Goal: Task Accomplishment & Management: Use online tool/utility

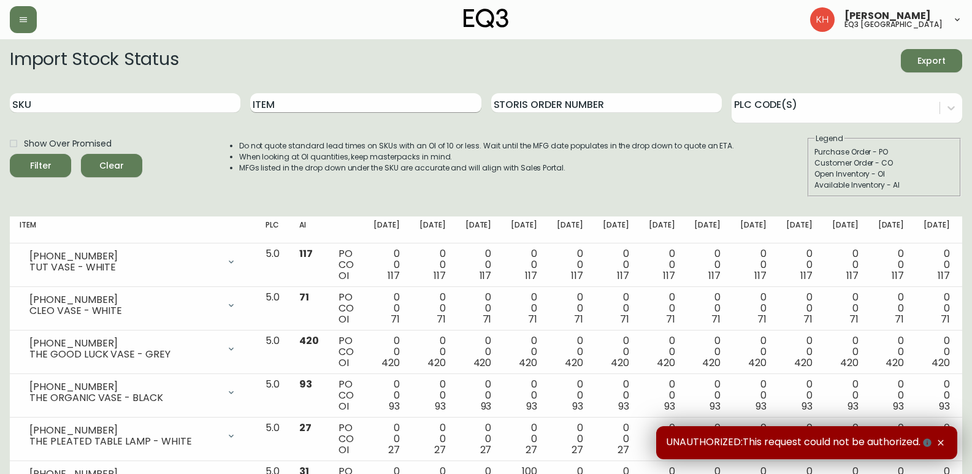
click at [320, 104] on input "Item" at bounding box center [365, 103] width 231 height 20
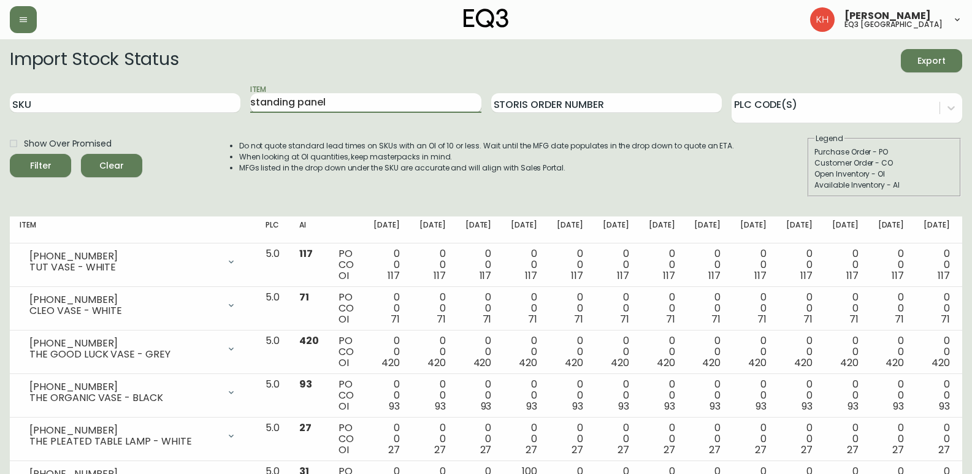
click at [10, 154] on button "Filter" at bounding box center [40, 165] width 61 height 23
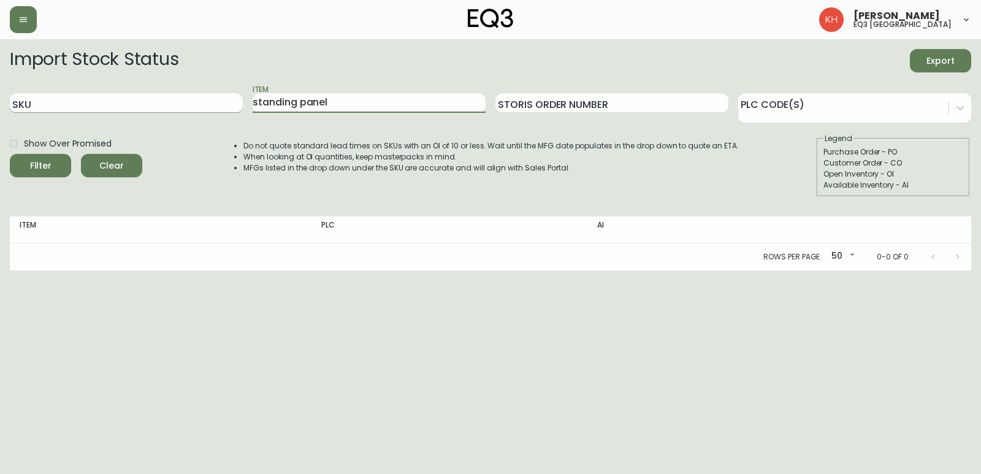
drag, startPoint x: 338, startPoint y: 103, endPoint x: 235, endPoint y: 102, distance: 103.0
click at [235, 102] on div "SKU Item standing panel Storis Order Number PLC Code(s)" at bounding box center [491, 103] width 962 height 40
click at [10, 154] on button "Filter" at bounding box center [40, 165] width 61 height 23
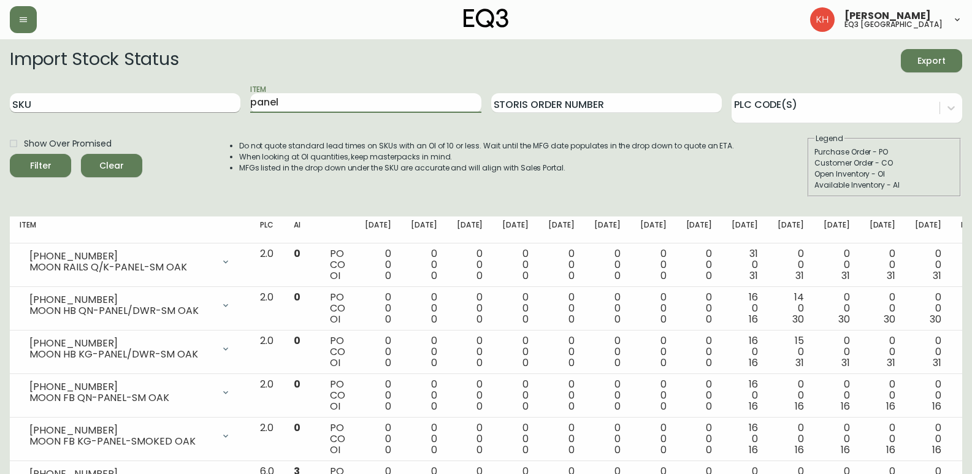
drag, startPoint x: 286, startPoint y: 101, endPoint x: 221, endPoint y: 102, distance: 64.4
click at [221, 102] on div "SKU Item panel Storis Order Number PLC Code(s)" at bounding box center [486, 103] width 952 height 40
type input "s"
type input "pop"
click at [10, 154] on button "Filter" at bounding box center [40, 165] width 61 height 23
